Goal: Find specific page/section: Find specific page/section

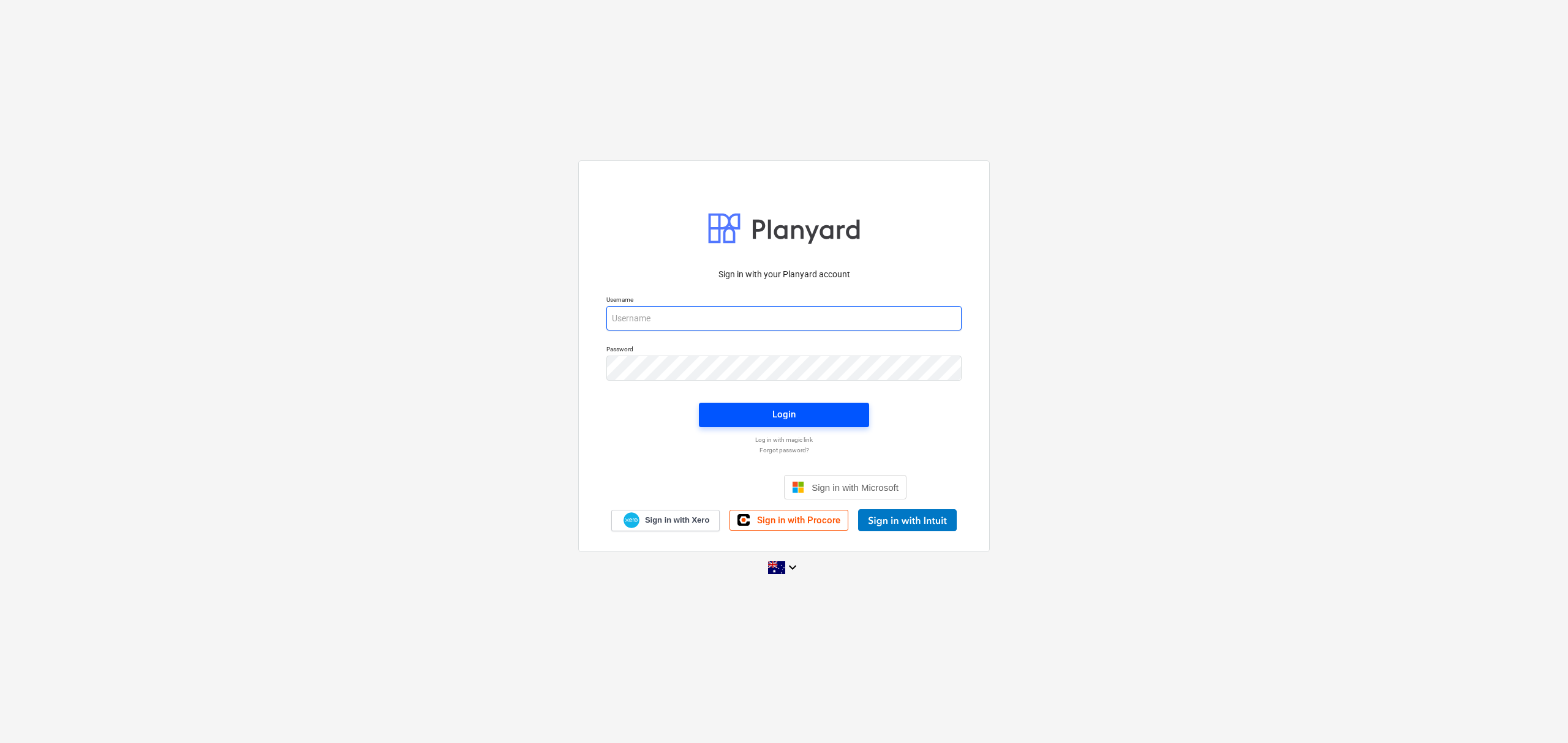
type input "[EMAIL_ADDRESS][DOMAIN_NAME]"
click at [817, 417] on span "Login" at bounding box center [783, 414] width 141 height 16
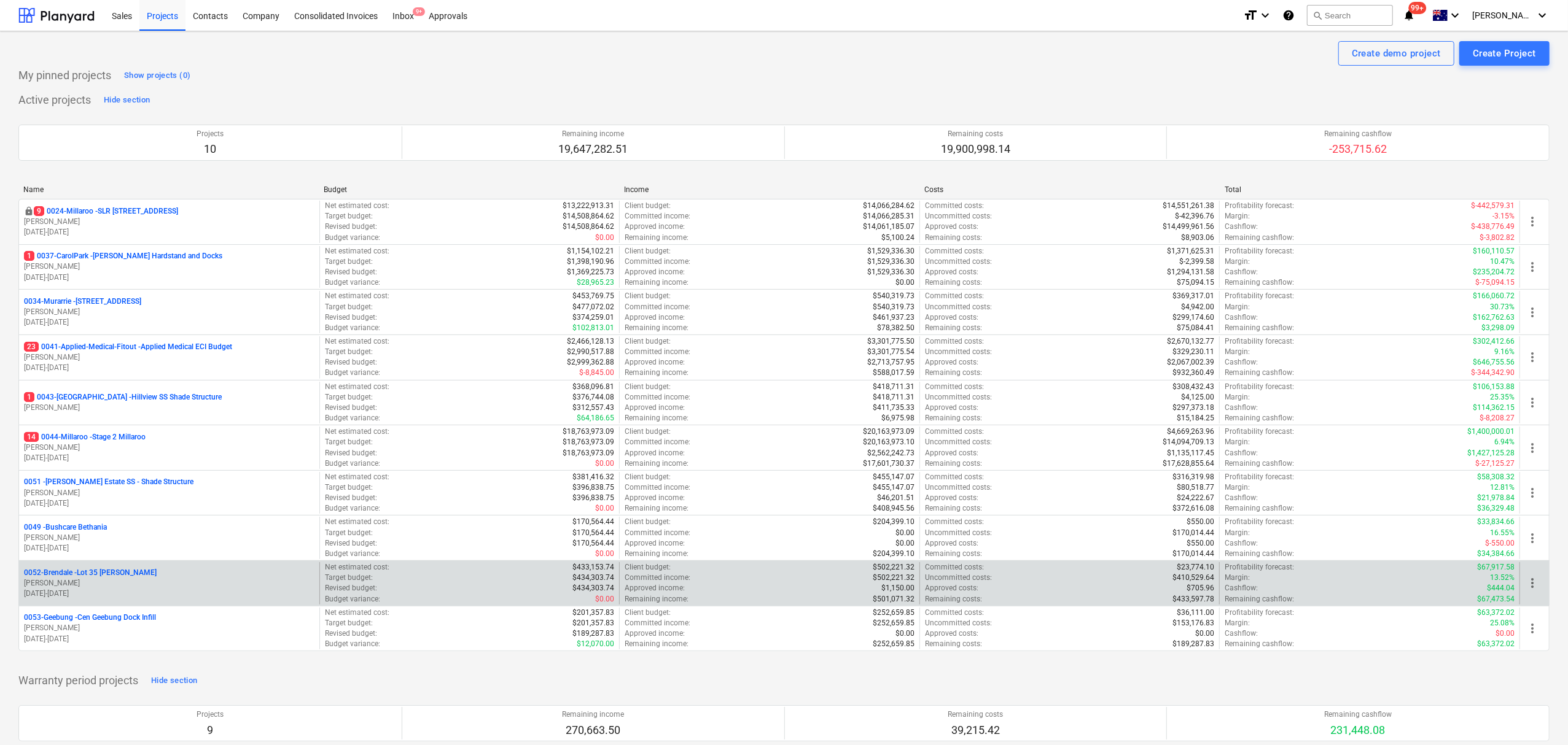
click at [120, 573] on p "0052-Brendale - Lot 35 [PERSON_NAME], Brendale" at bounding box center [90, 573] width 133 height 11
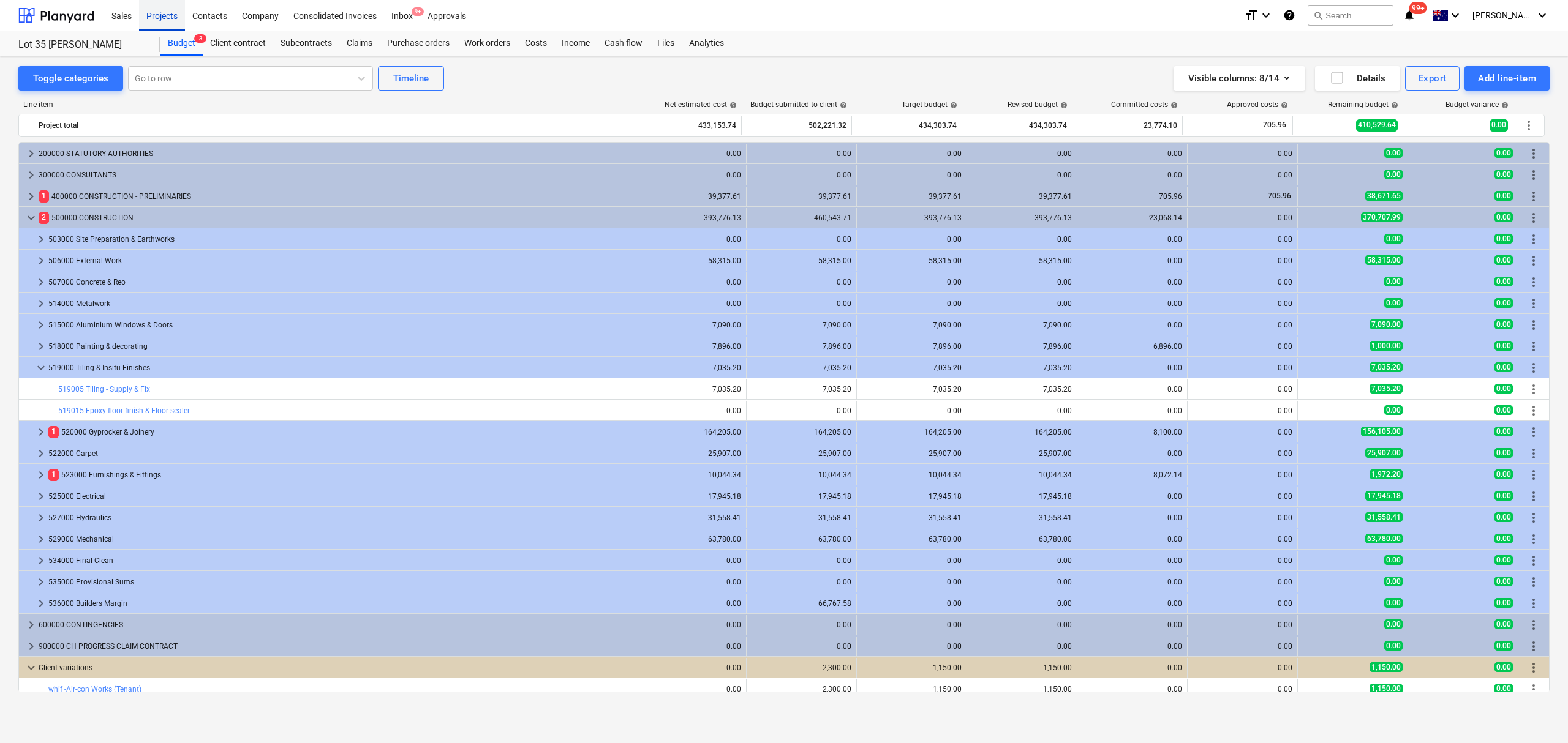
click at [143, 16] on div "Projects" at bounding box center [161, 15] width 46 height 31
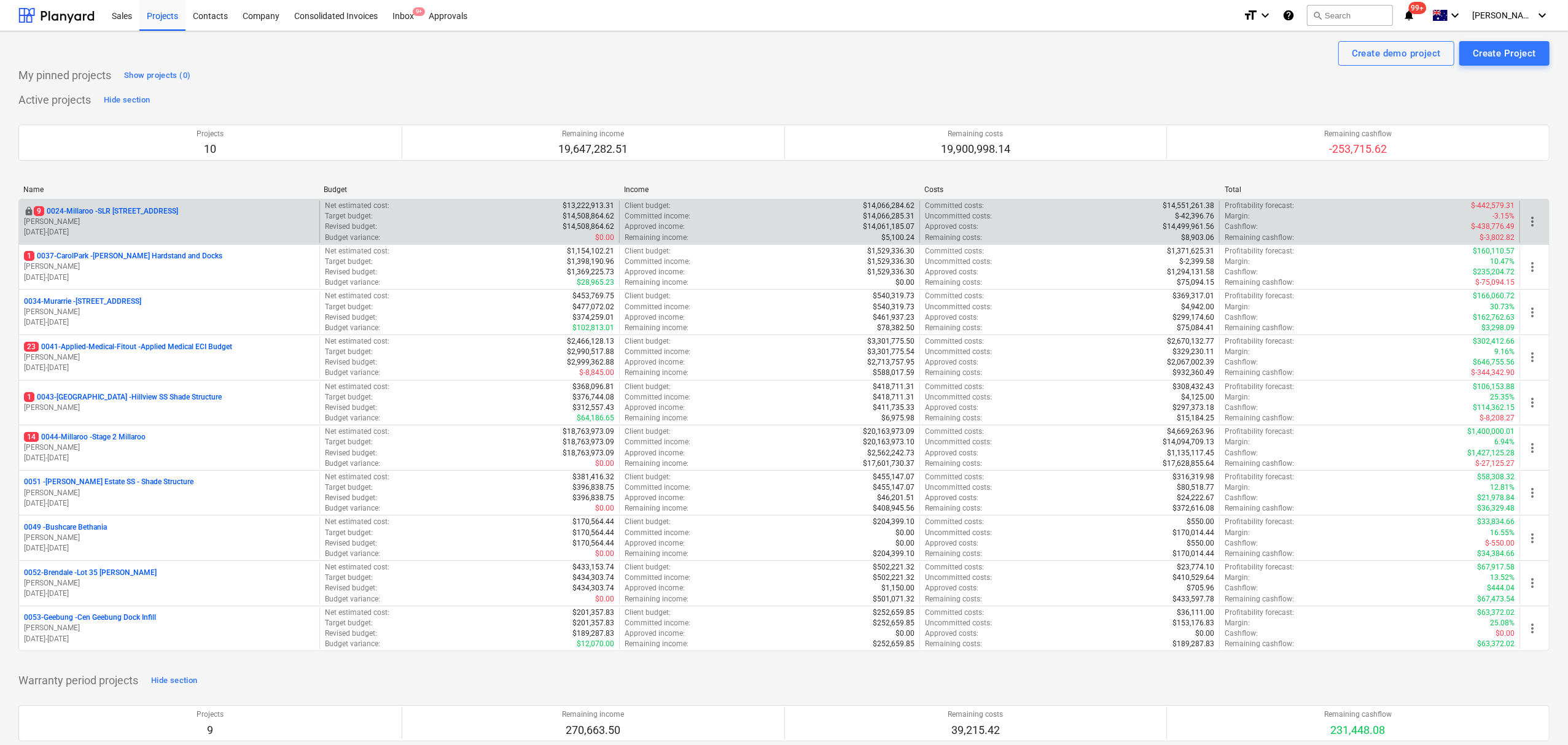
click at [172, 210] on div "locked 9 0024-Millaroo - SLR [STREET_ADDRESS]" at bounding box center [169, 211] width 290 height 11
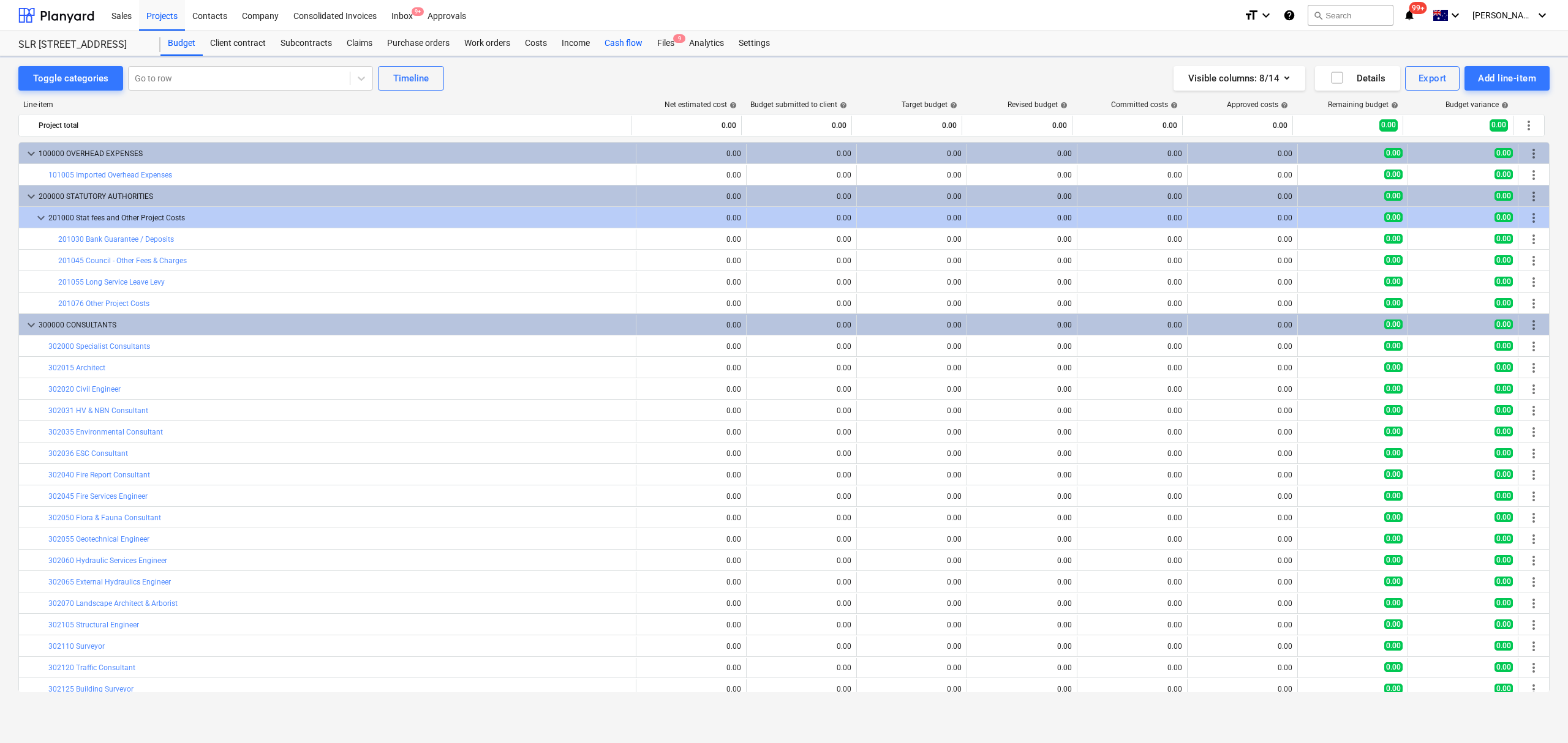
click at [623, 40] on div "Cash flow" at bounding box center [623, 43] width 53 height 24
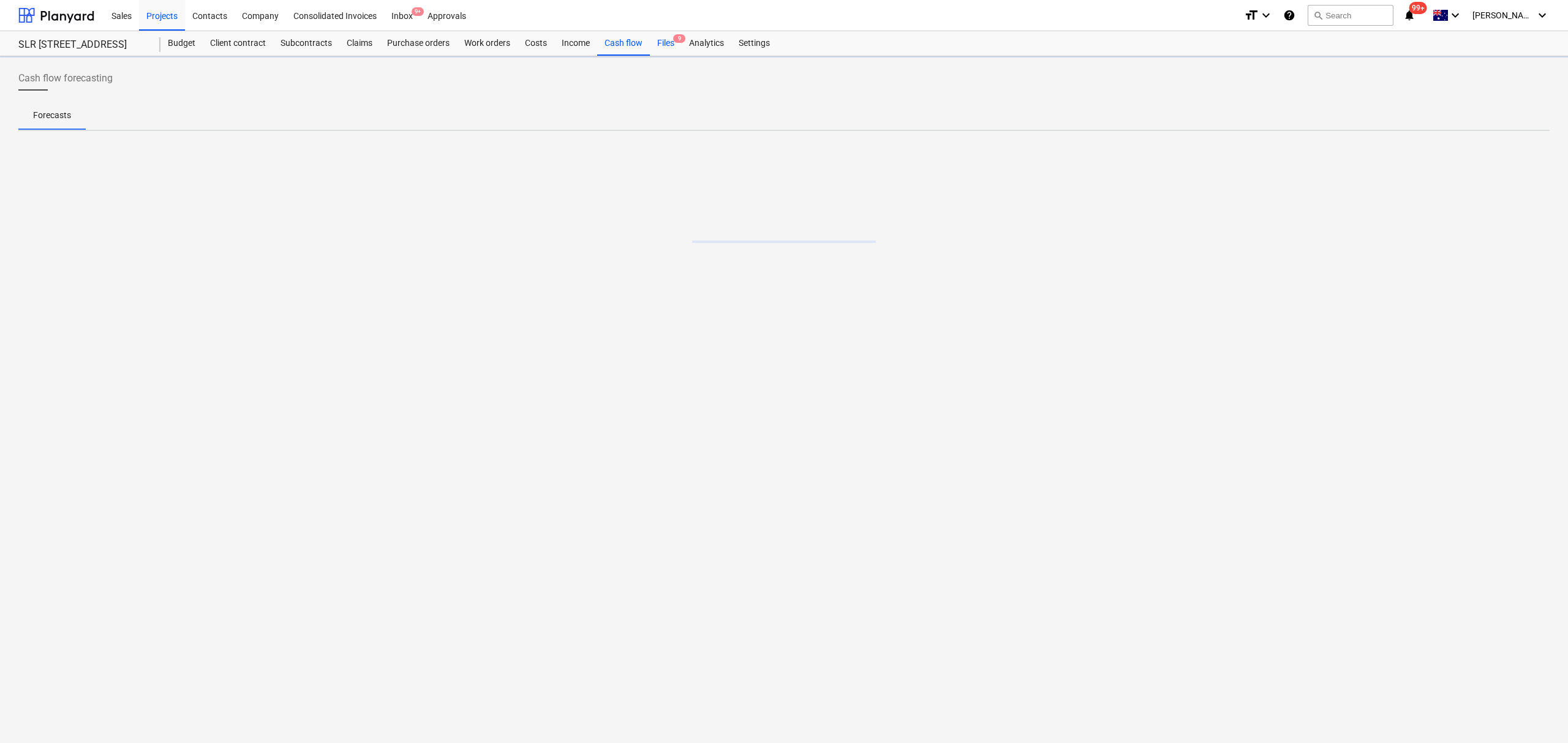
click at [670, 43] on div "Files 9" at bounding box center [665, 43] width 32 height 24
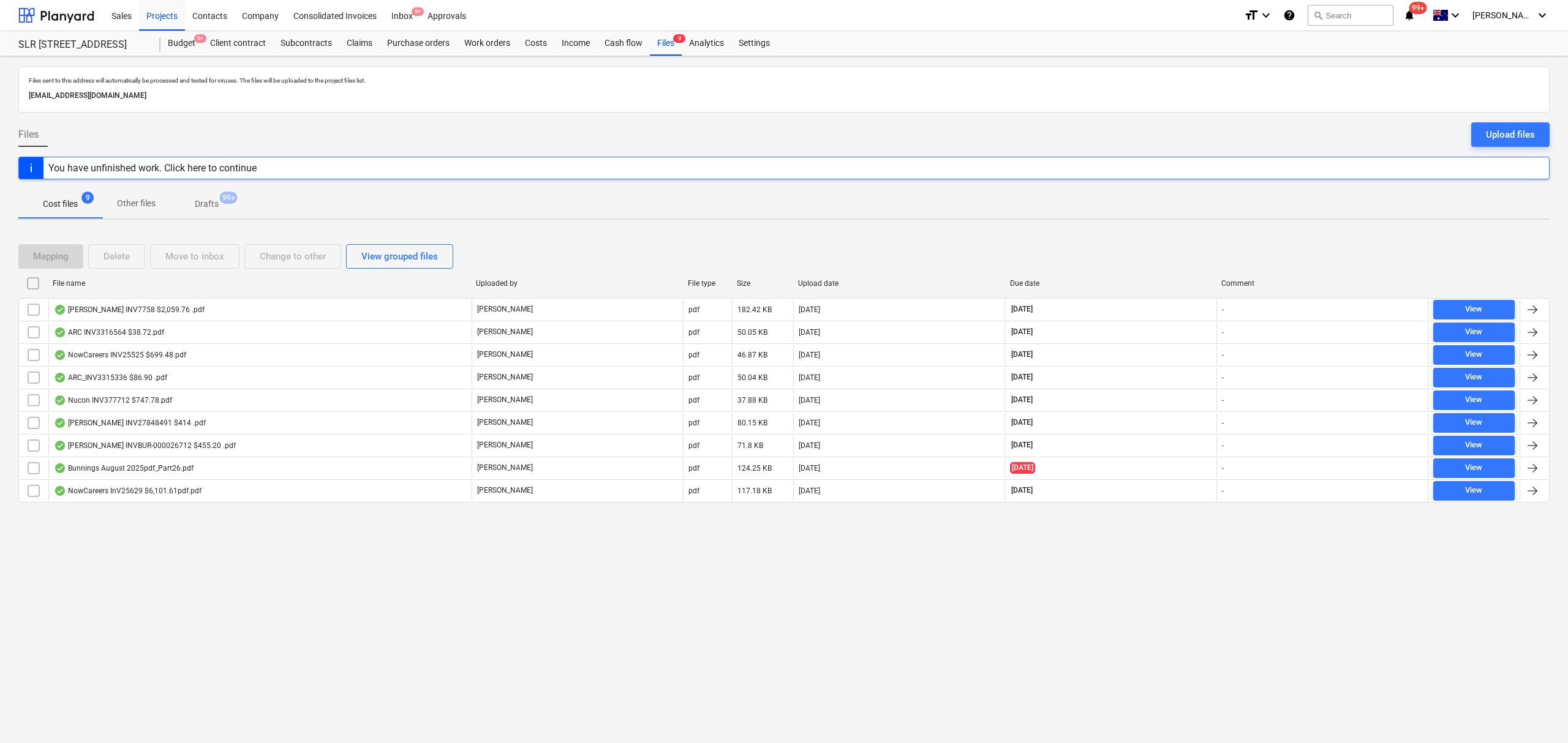
click at [1014, 277] on div at bounding box center [1005, 283] width 22 height 19
click at [1025, 276] on div "Due date" at bounding box center [1111, 283] width 211 height 19
checkbox input "false"
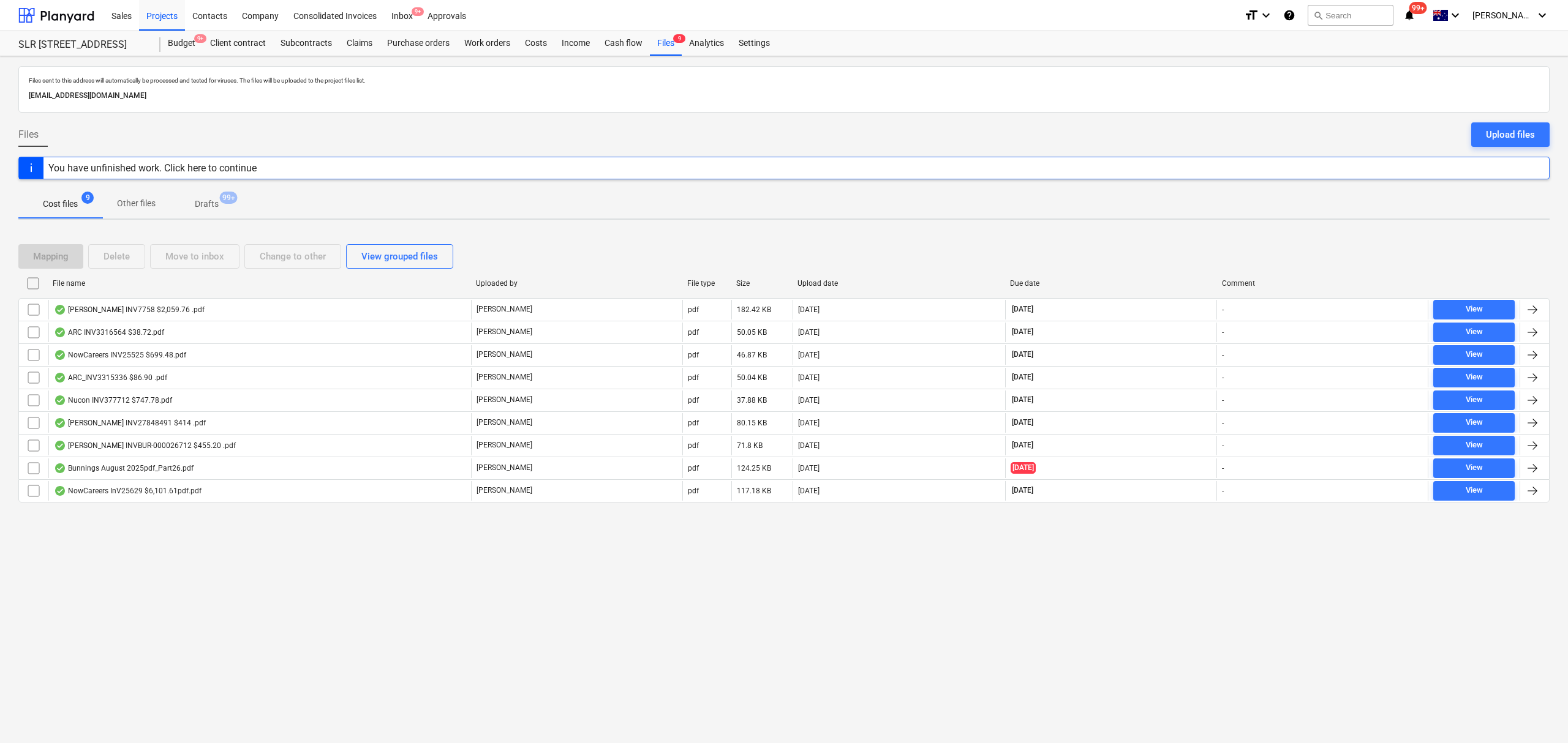
checkbox input "false"
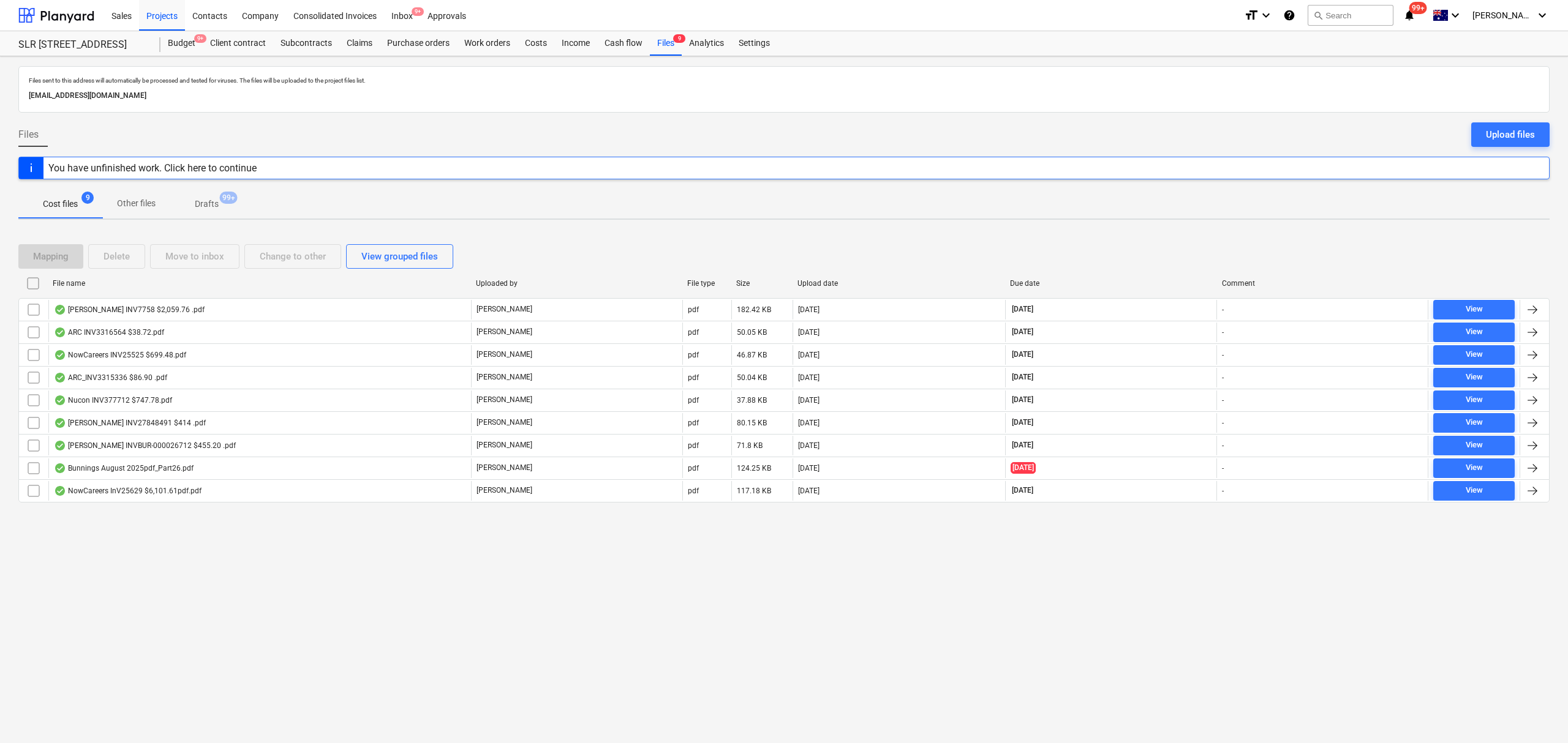
checkbox input "false"
